Goal: Find specific page/section: Find specific page/section

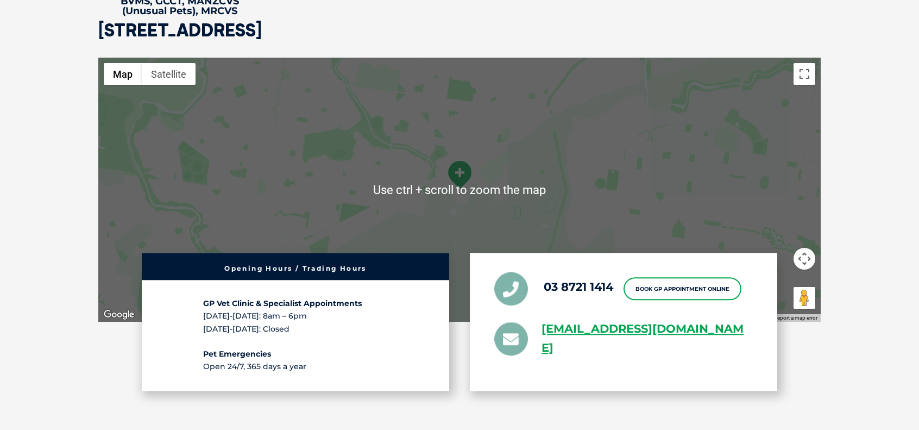
scroll to position [2389, 0]
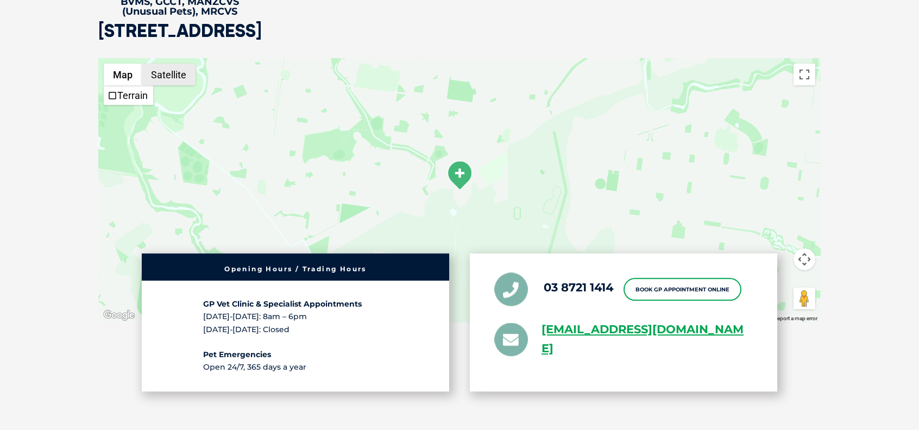
click at [156, 64] on button "Satellite" at bounding box center [169, 75] width 54 height 22
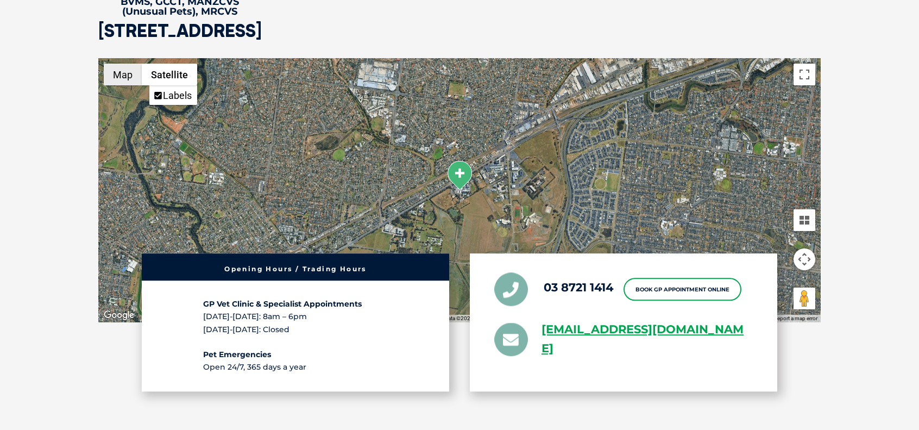
click at [127, 64] on button "Map" at bounding box center [123, 75] width 38 height 22
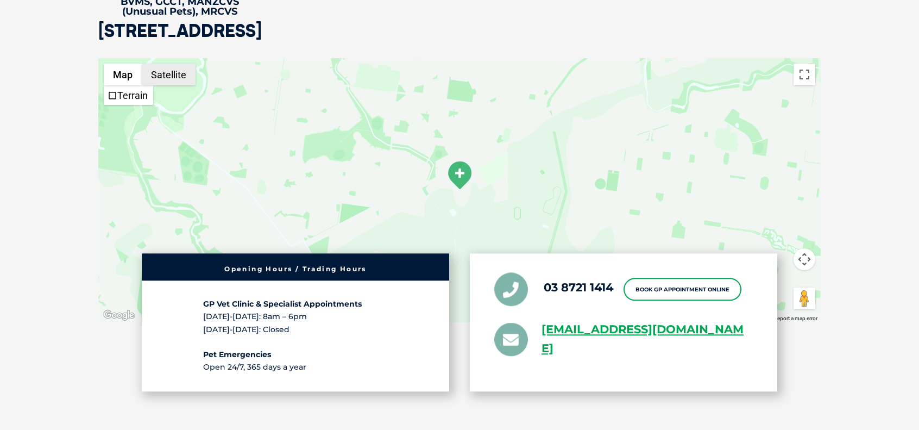
click at [168, 64] on button "Satellite" at bounding box center [169, 75] width 54 height 22
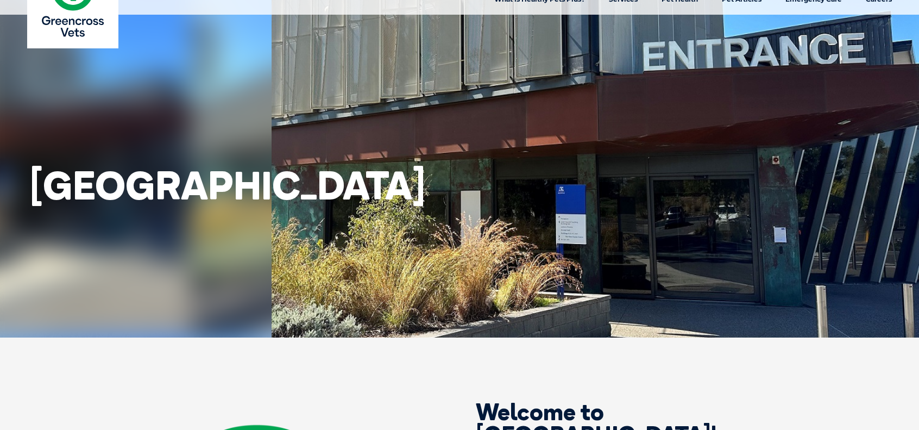
scroll to position [0, 0]
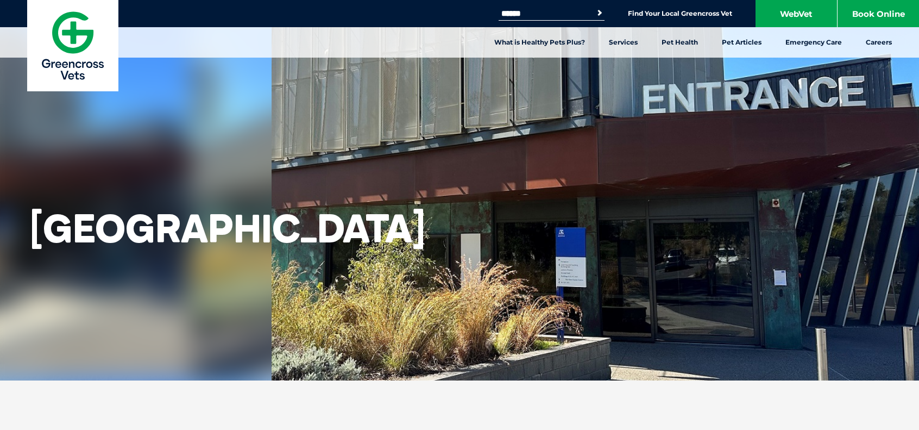
click at [73, 36] on img at bounding box center [72, 45] width 91 height 91
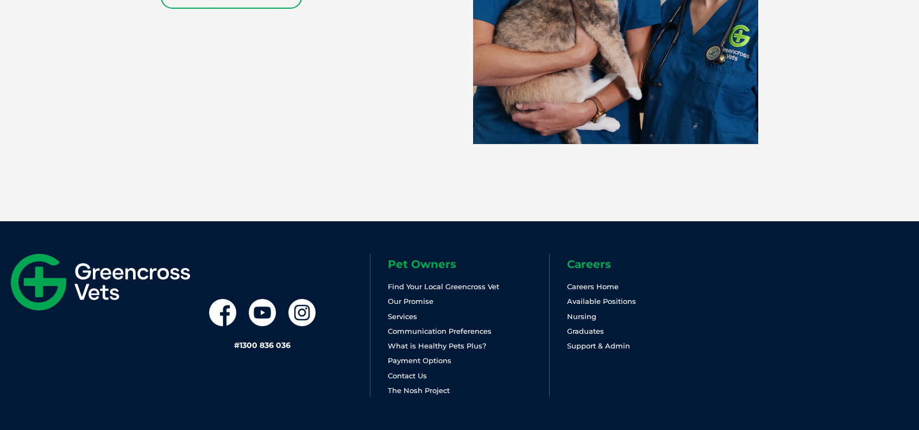
scroll to position [2366, 0]
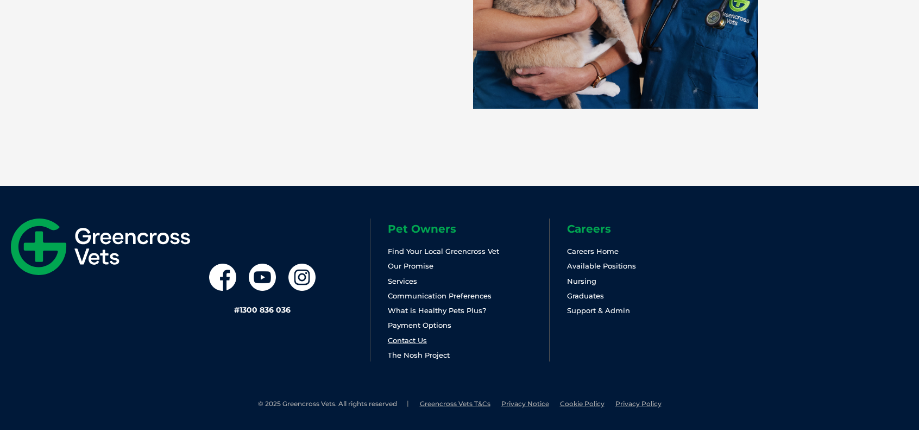
click at [413, 343] on link "Contact Us" at bounding box center [407, 340] width 39 height 9
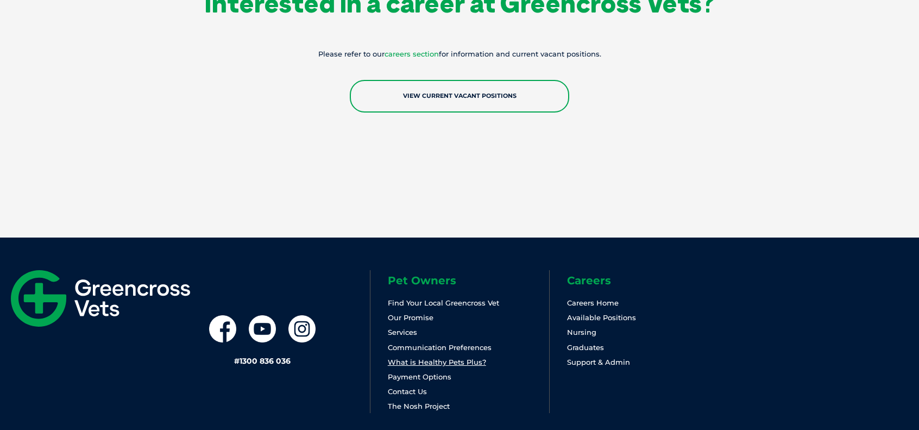
scroll to position [1955, 0]
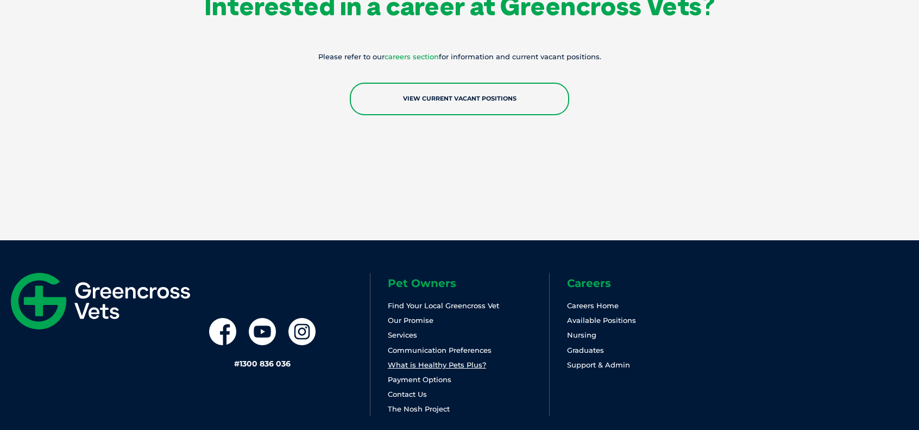
click at [414, 339] on li "Services" at bounding box center [468, 335] width 161 height 12
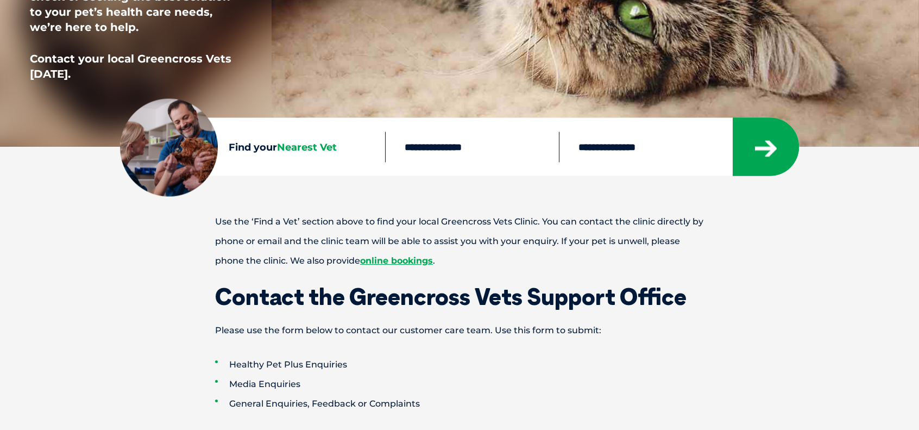
scroll to position [326, 0]
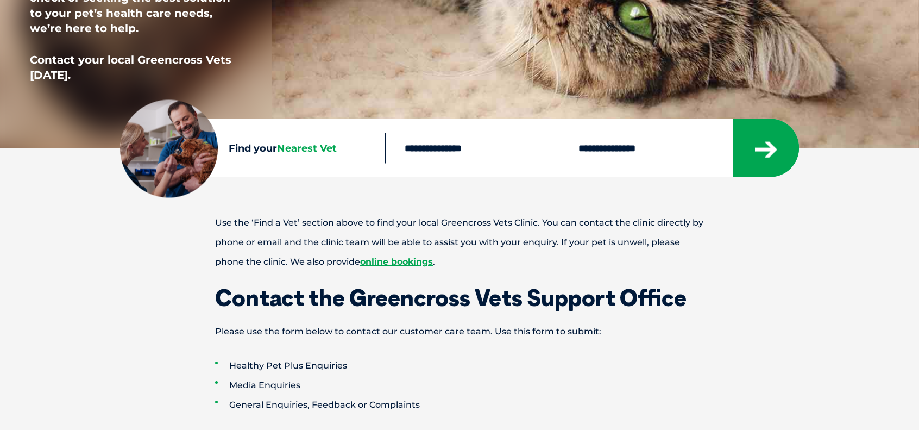
click at [435, 155] on input "text" at bounding box center [472, 147] width 174 height 30
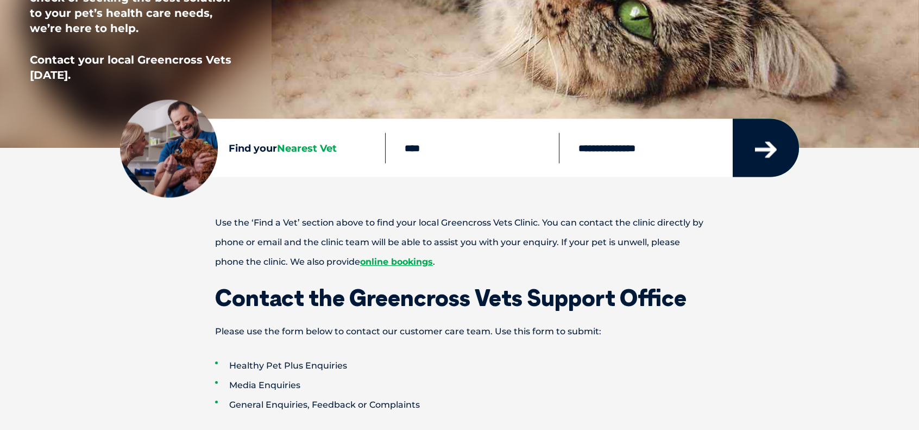
type input "****"
click at [770, 152] on icon "submit" at bounding box center [766, 150] width 22 height 16
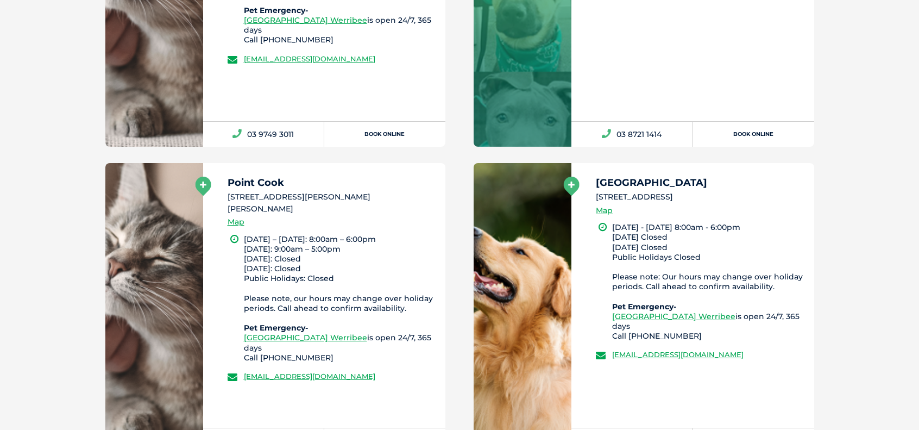
scroll to position [738, 0]
